Goal: Find specific page/section: Find specific page/section

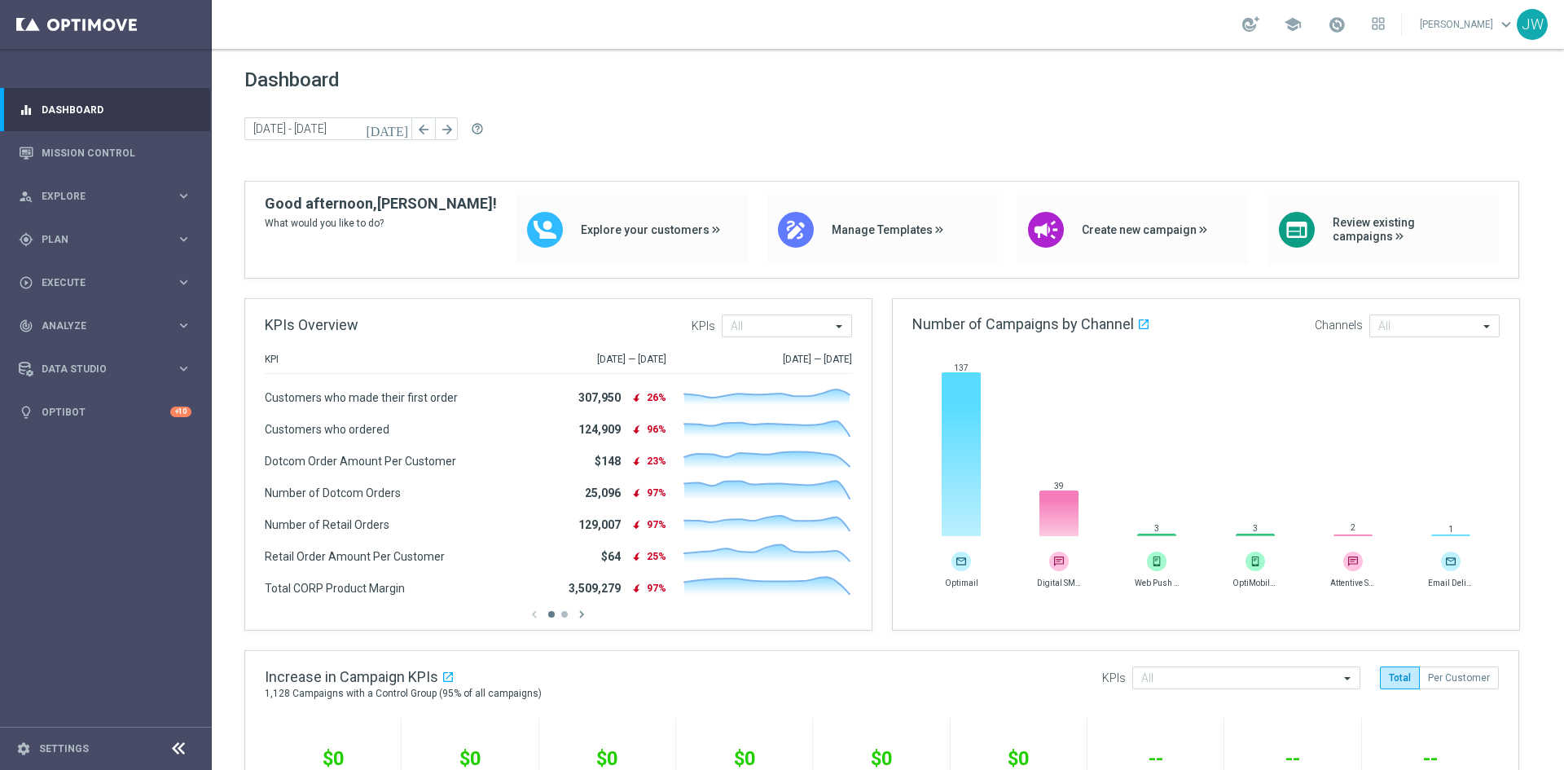
click at [527, 28] on div "school [PERSON_NAME] keyboard_arrow_down JW" at bounding box center [888, 24] width 1353 height 49
click at [85, 160] on link "Mission Control" at bounding box center [117, 152] width 150 height 43
